Goal: Find specific page/section: Find specific page/section

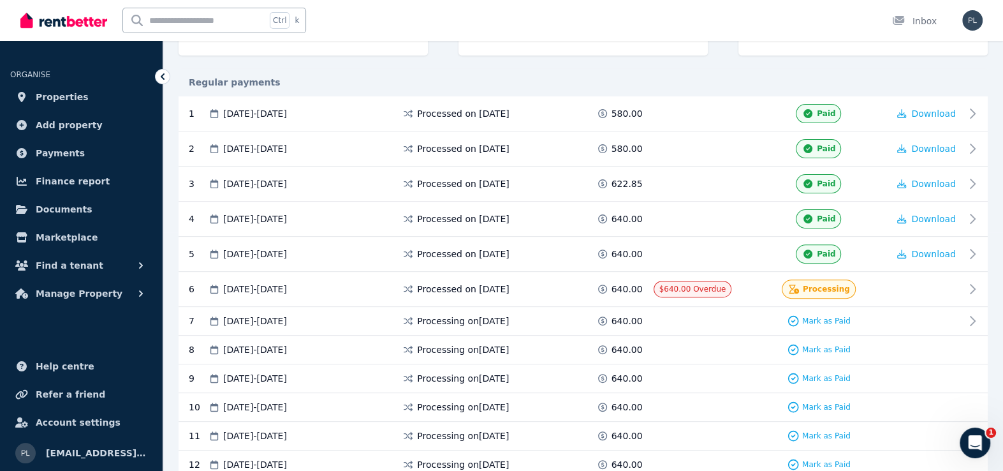
scroll to position [255, 0]
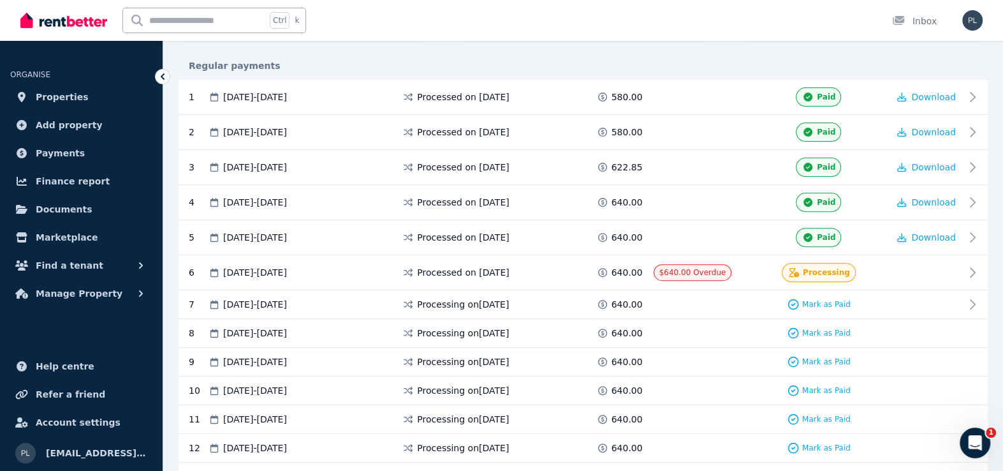
click at [663, 39] on div "Ctrl k Inbox" at bounding box center [479, 20] width 919 height 41
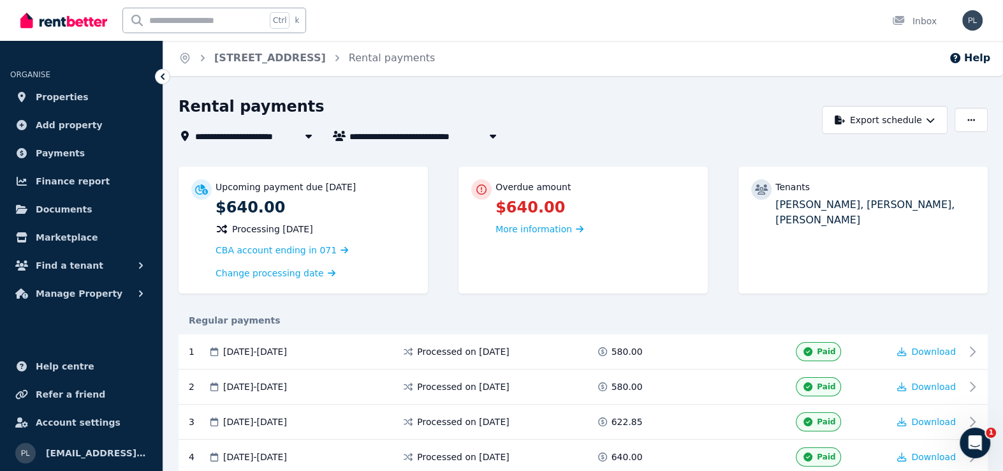
scroll to position [0, 0]
click at [61, 92] on span "Properties" at bounding box center [62, 96] width 53 height 15
